Goal: Task Accomplishment & Management: Manage account settings

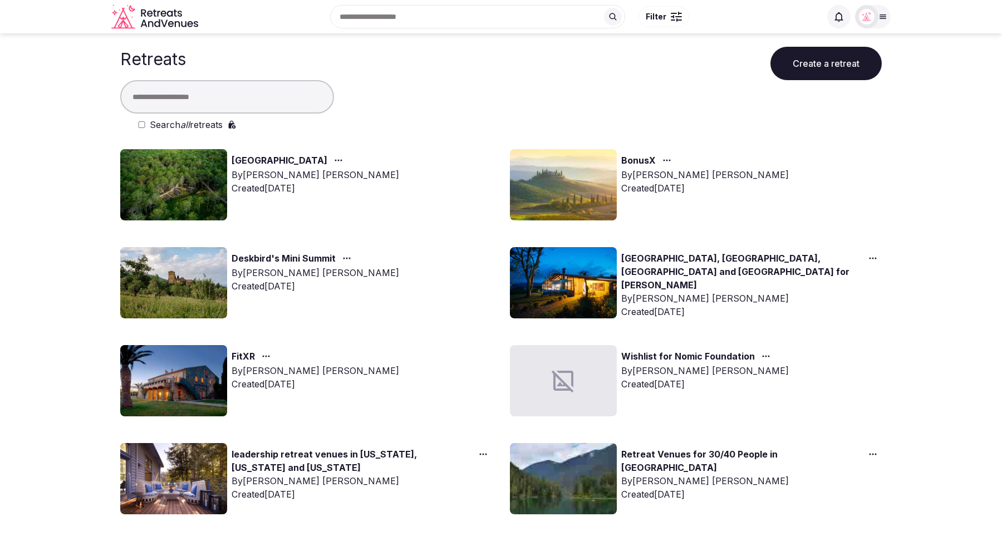
click at [190, 100] on input "text" at bounding box center [227, 96] width 214 height 33
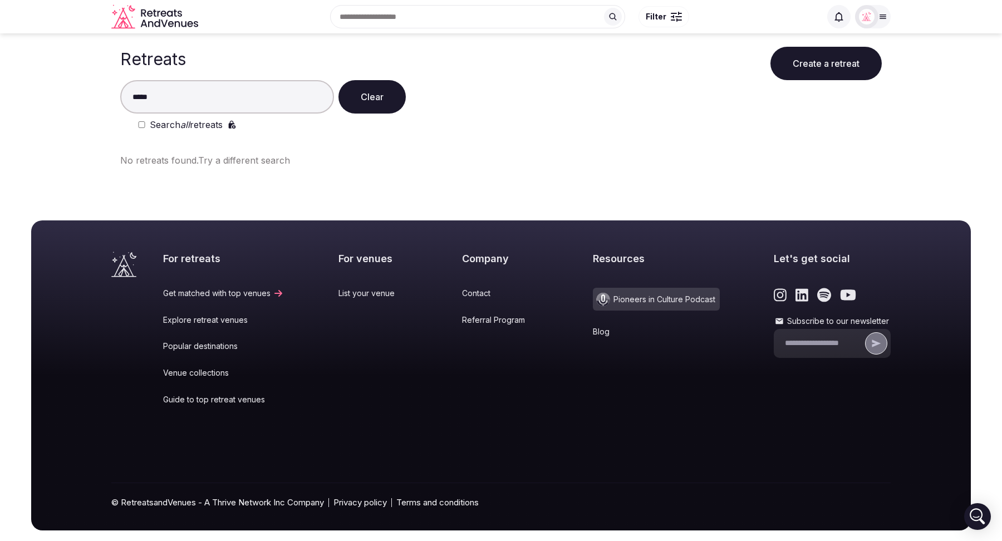
click at [321, 101] on input "*****" at bounding box center [227, 96] width 214 height 33
type input "*"
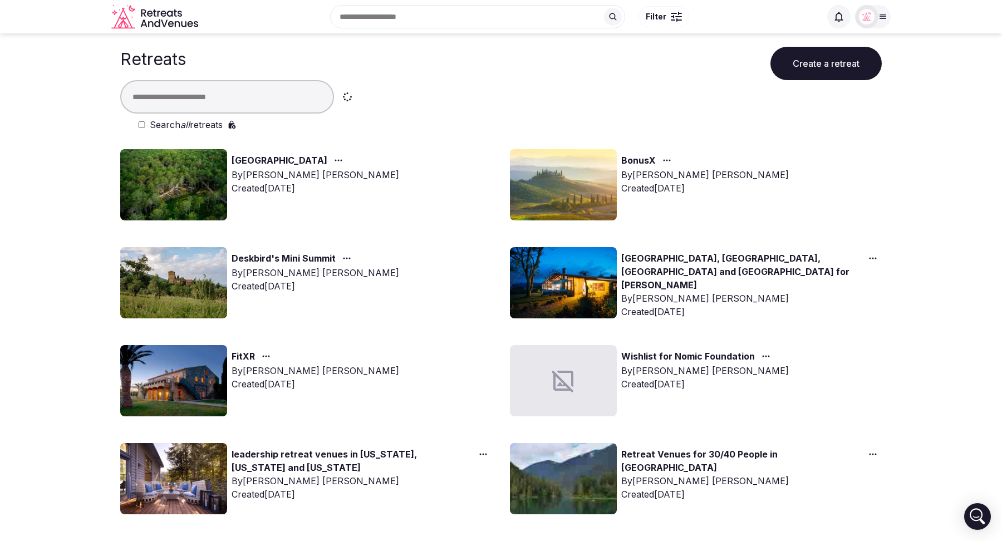
click at [164, 97] on input "text" at bounding box center [227, 96] width 214 height 33
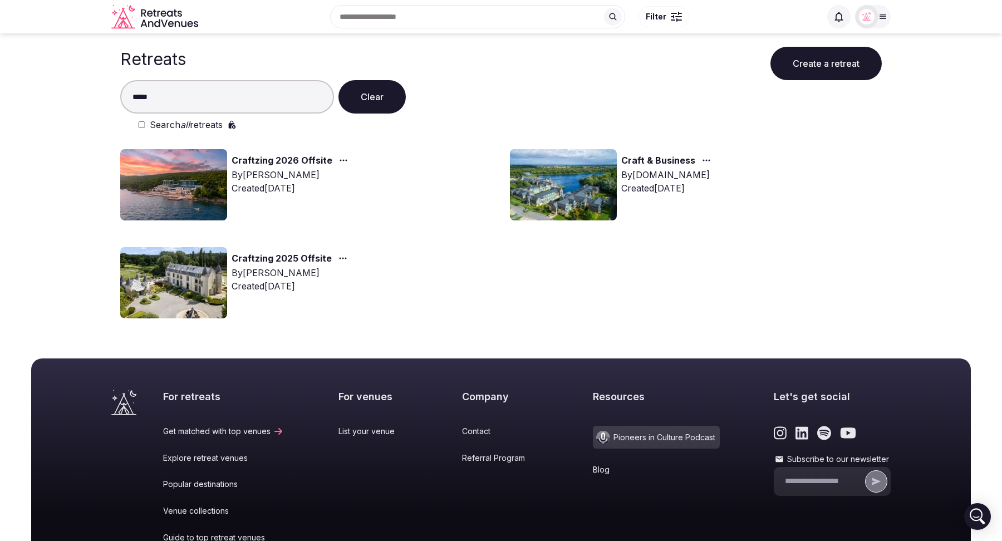
type input "*****"
click at [272, 160] on link "Craftzing 2026 Offsite" at bounding box center [282, 161] width 101 height 14
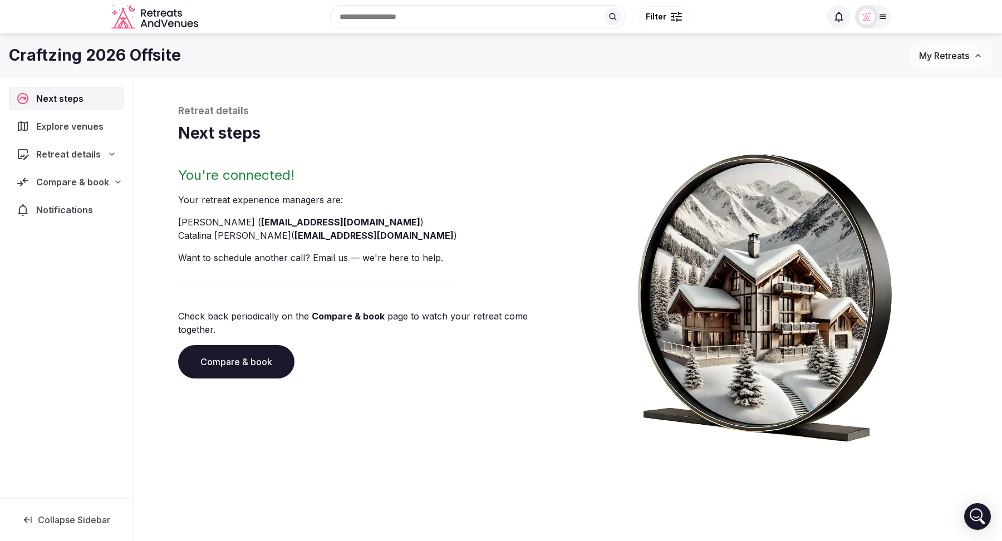
click at [110, 150] on icon at bounding box center [111, 154] width 9 height 9
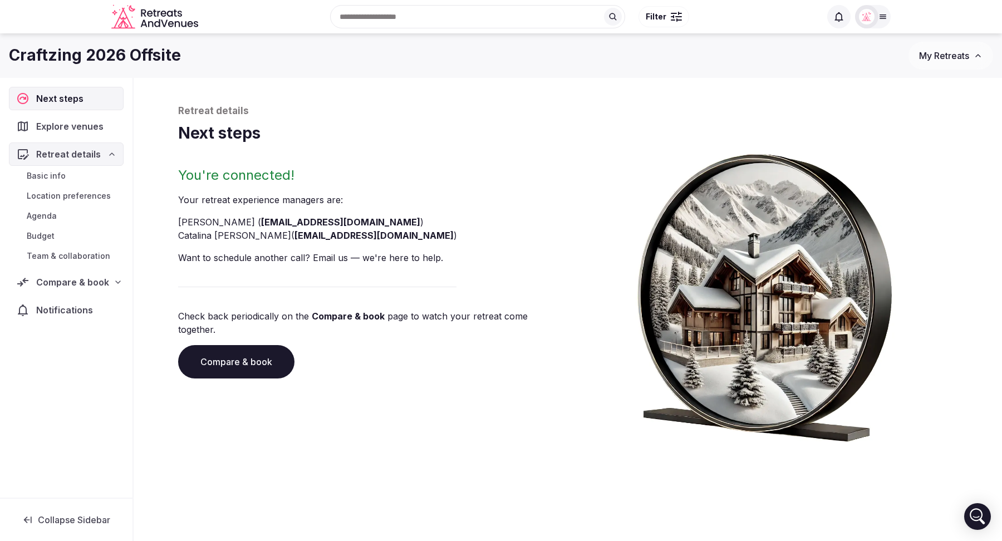
click at [114, 281] on icon at bounding box center [118, 282] width 9 height 9
click at [233, 357] on link "Compare & book" at bounding box center [236, 361] width 116 height 33
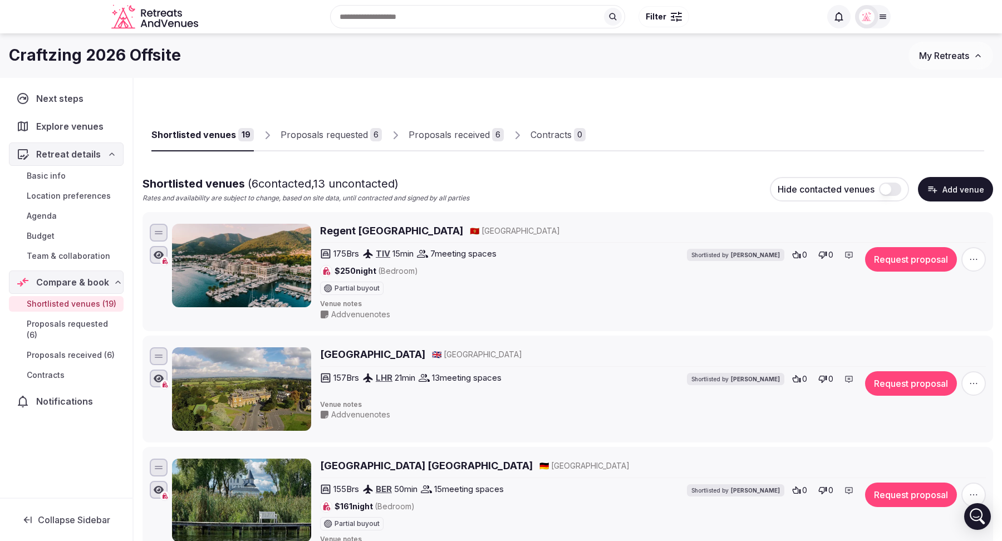
click at [657, 189] on div "Shortlisted venues ( 6 contacted, 13 uncontacted) Rates and availability are su…" at bounding box center [567, 189] width 851 height 27
click at [303, 135] on div "Proposals requested" at bounding box center [324, 134] width 87 height 13
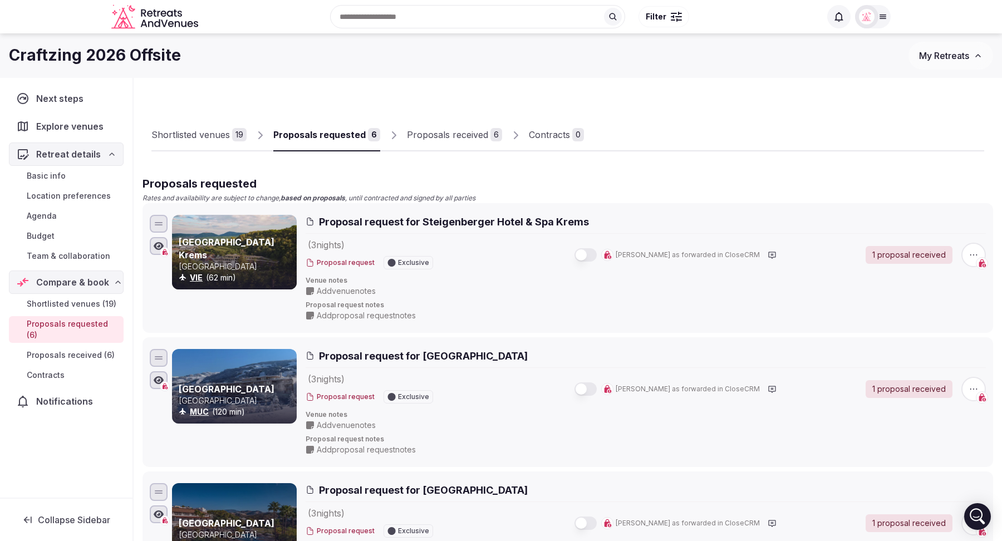
click at [425, 132] on div "Proposals received" at bounding box center [447, 134] width 81 height 13
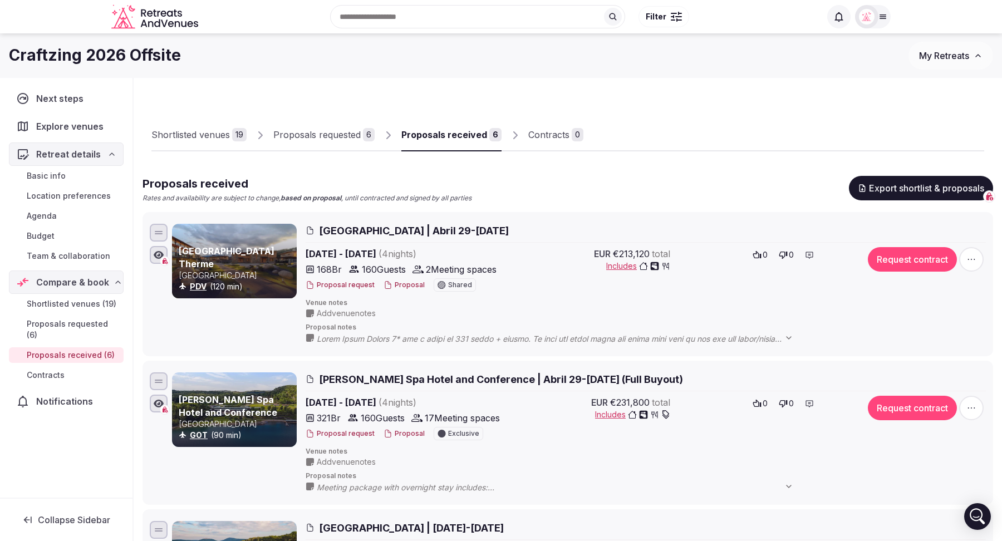
click at [317, 132] on div "Proposals requested" at bounding box center [316, 134] width 87 height 13
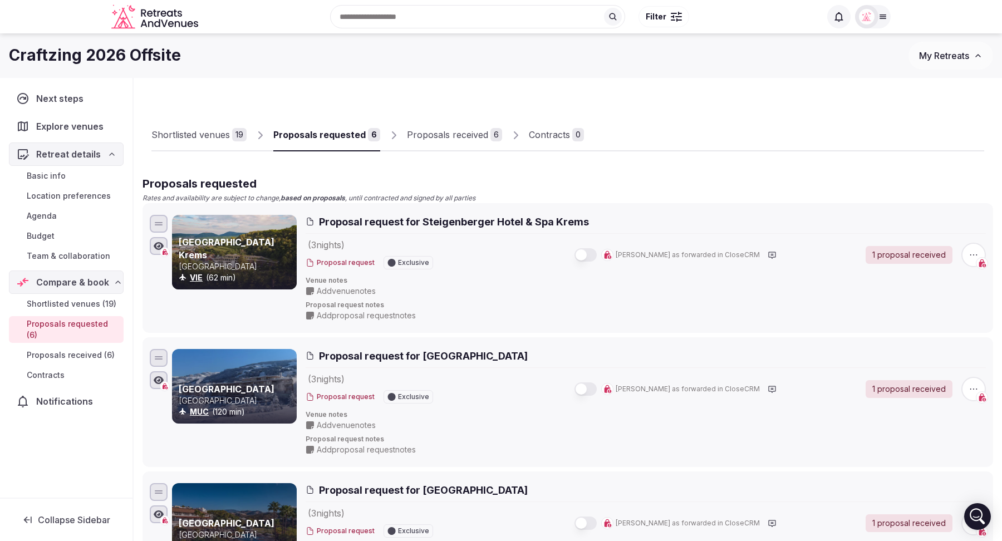
click at [196, 137] on div "Shortlisted venues" at bounding box center [190, 134] width 78 height 13
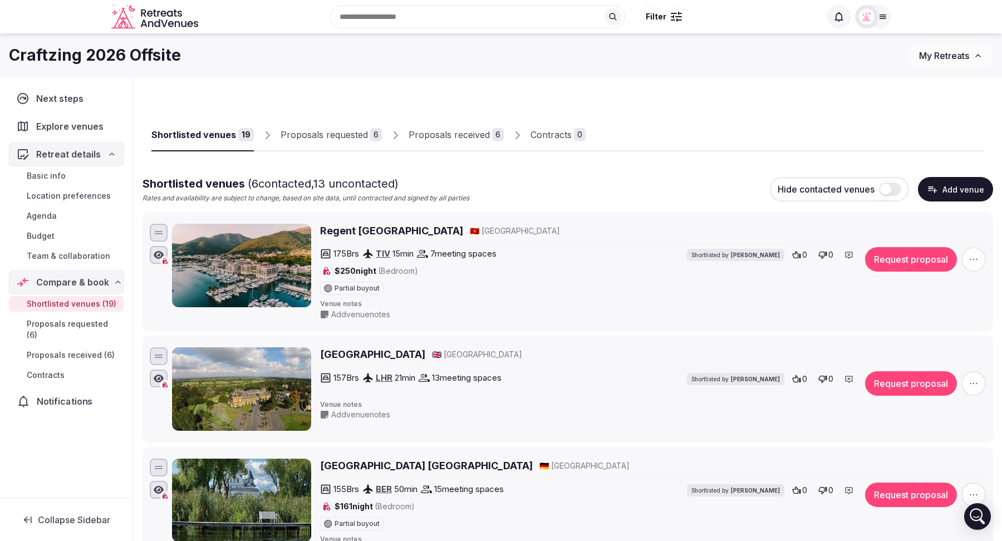
click at [65, 395] on span "Notifications" at bounding box center [67, 401] width 60 height 13
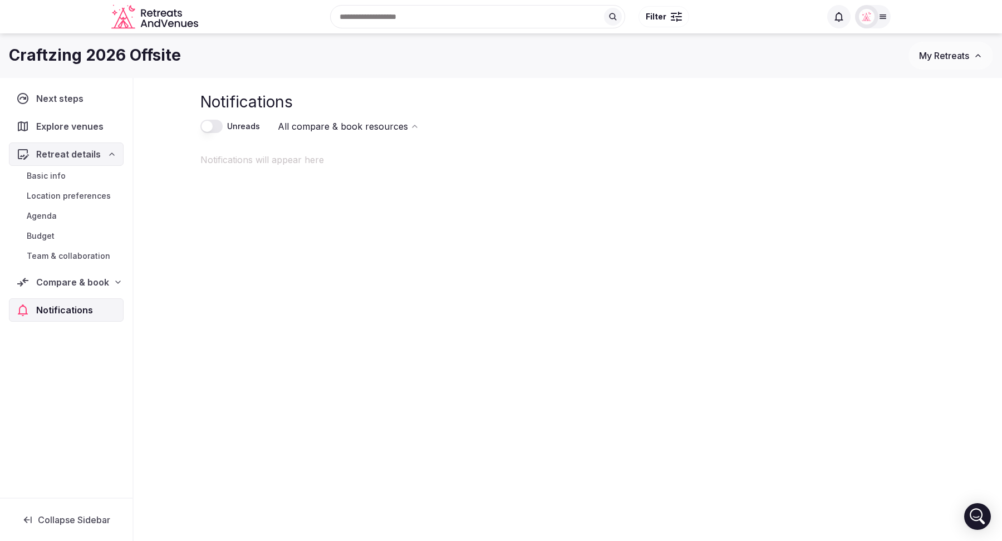
click at [116, 281] on icon at bounding box center [118, 282] width 9 height 9
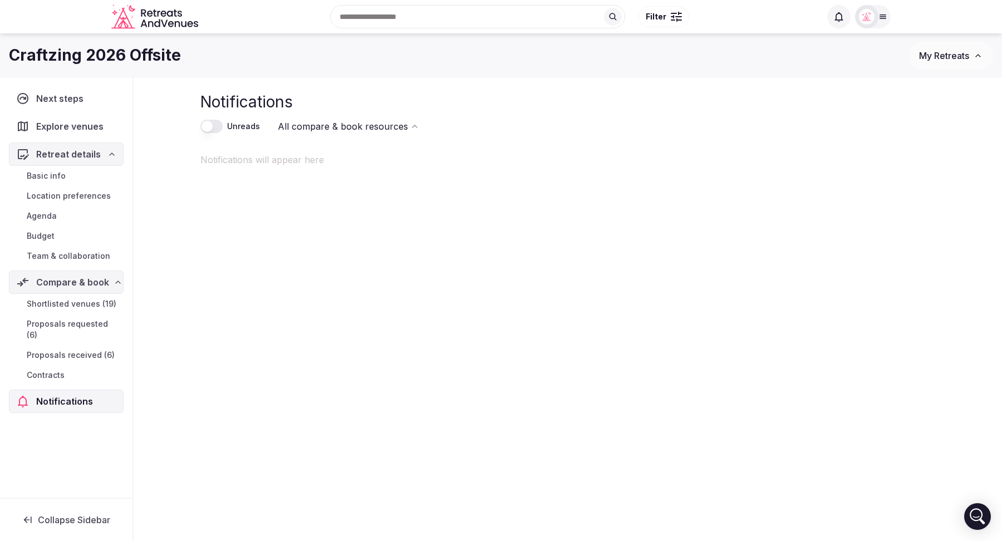
click at [110, 155] on icon at bounding box center [111, 154] width 9 height 9
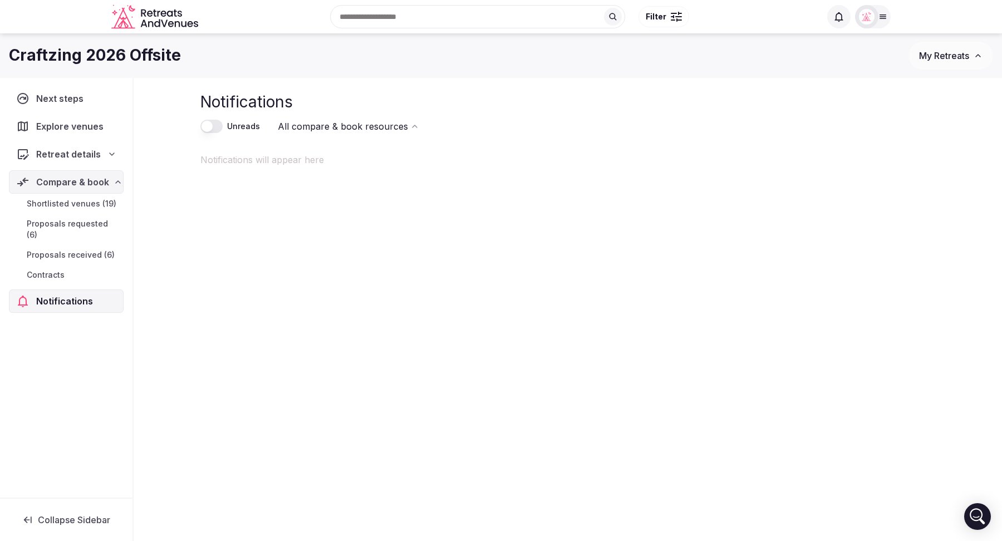
click at [116, 181] on icon at bounding box center [118, 182] width 4 height 2
click at [112, 154] on icon at bounding box center [111, 154] width 9 height 9
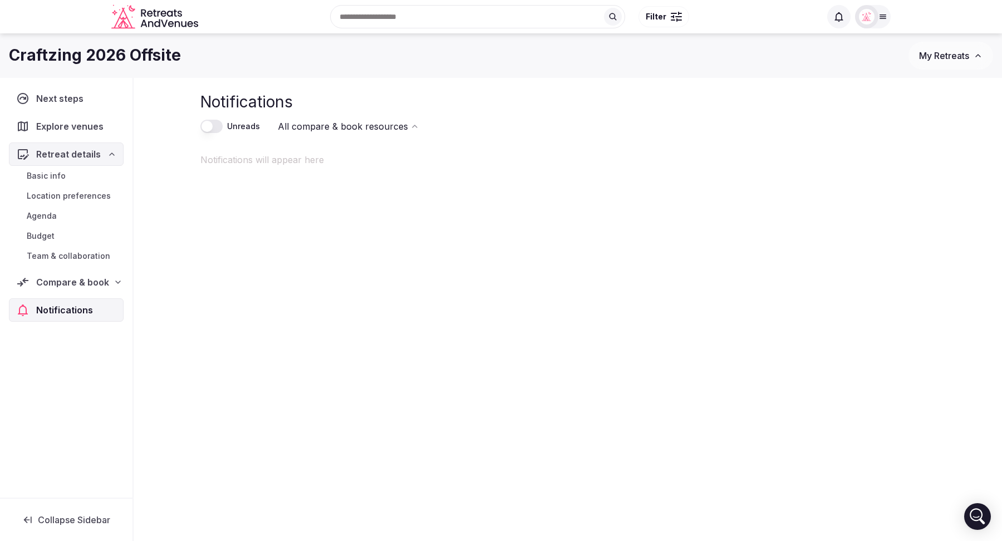
click at [109, 281] on div "Compare & book" at bounding box center [66, 282] width 100 height 13
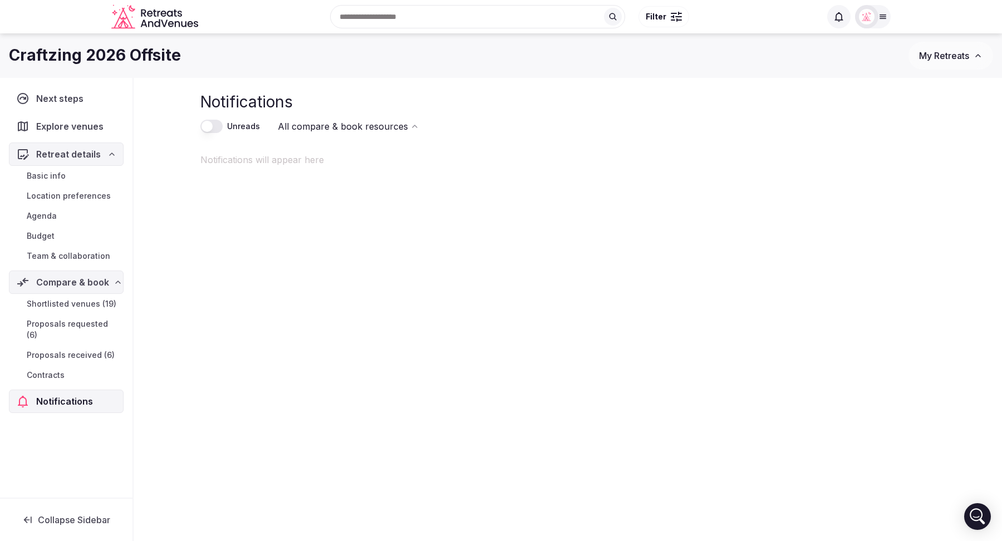
click at [72, 303] on span "Shortlisted venues (19)" at bounding box center [72, 303] width 90 height 11
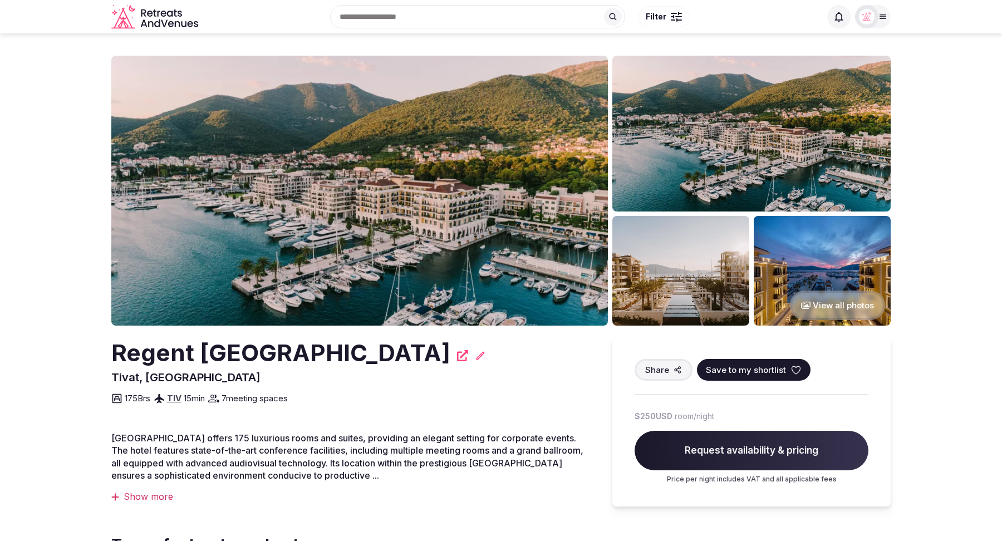
click at [335, 204] on img at bounding box center [359, 191] width 497 height 270
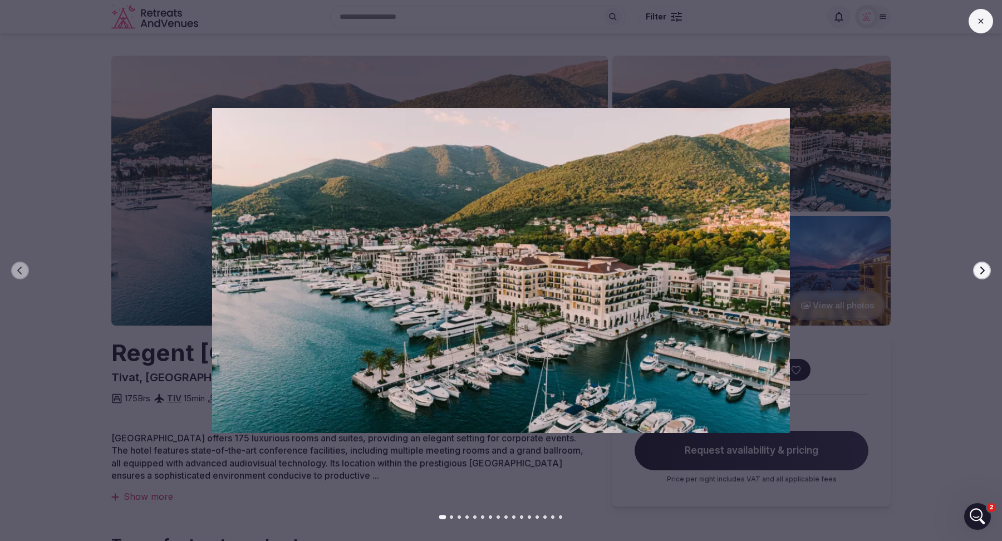
click at [983, 19] on icon at bounding box center [980, 21] width 9 height 9
